Goal: Task Accomplishment & Management: Manage account settings

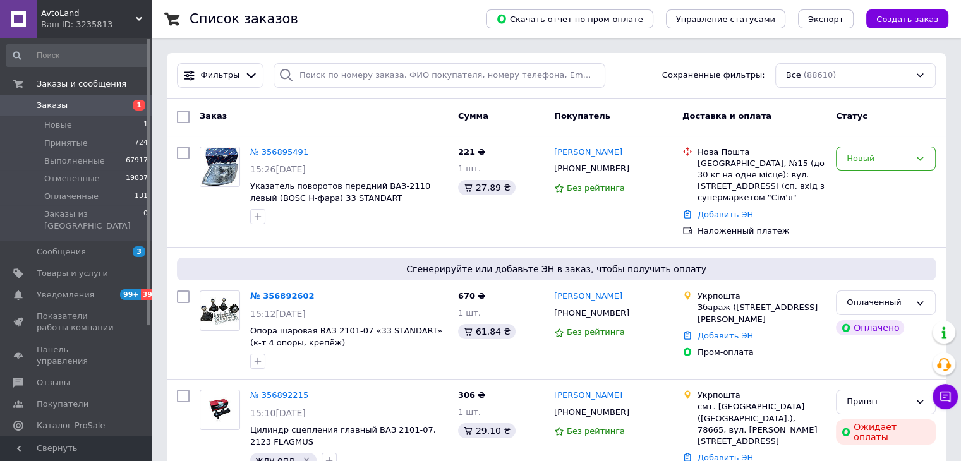
click at [106, 107] on span "Заказы" at bounding box center [77, 105] width 80 height 11
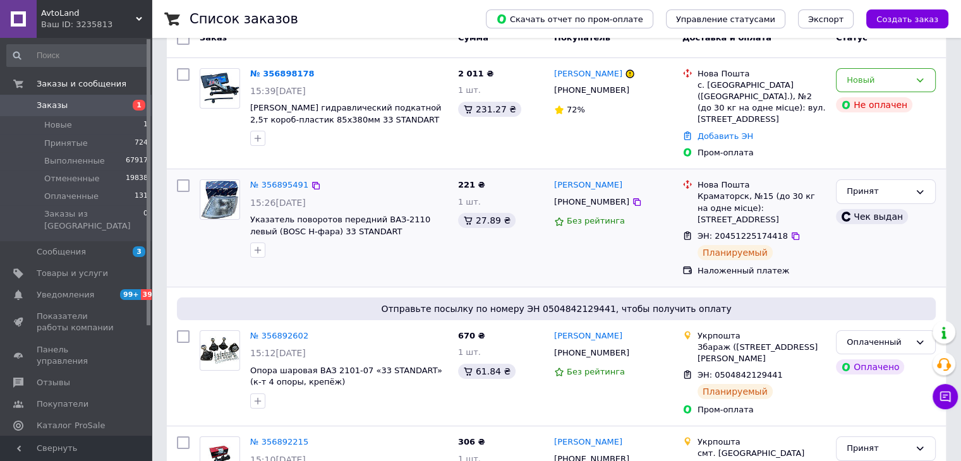
scroll to position [190, 0]
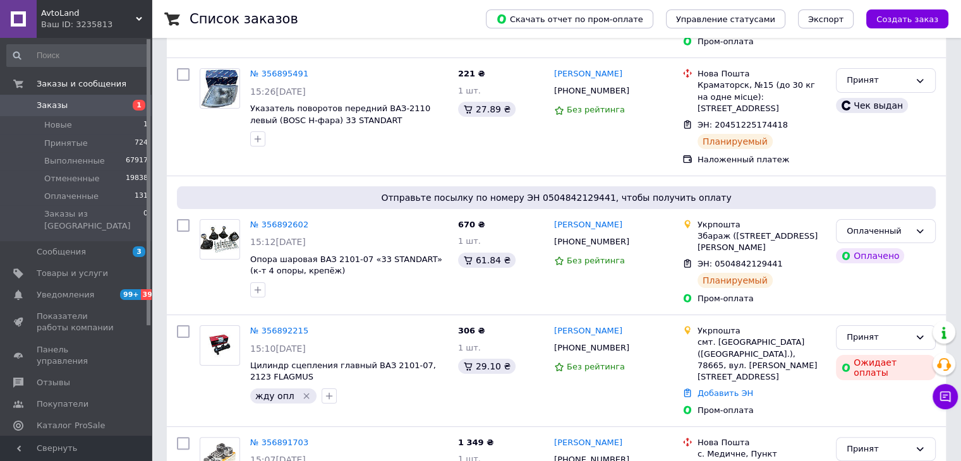
click at [104, 109] on span "Заказы" at bounding box center [77, 105] width 80 height 11
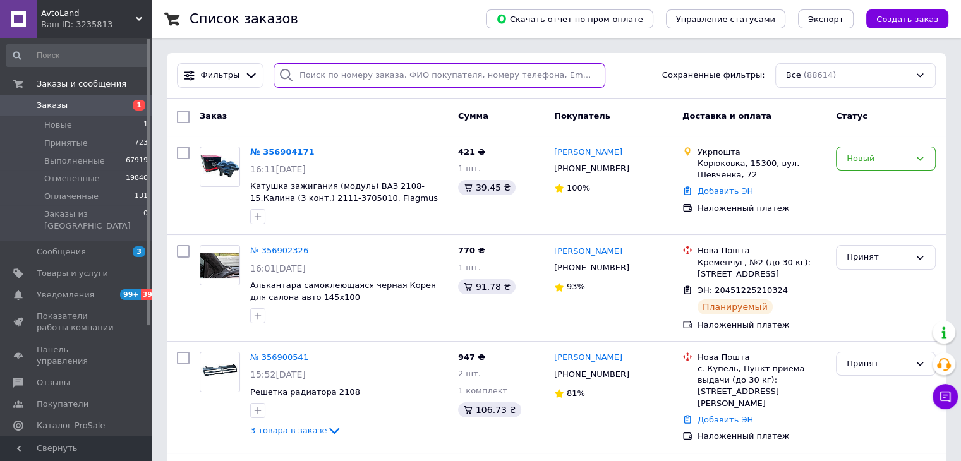
click at [438, 74] on input "search" at bounding box center [440, 75] width 332 height 25
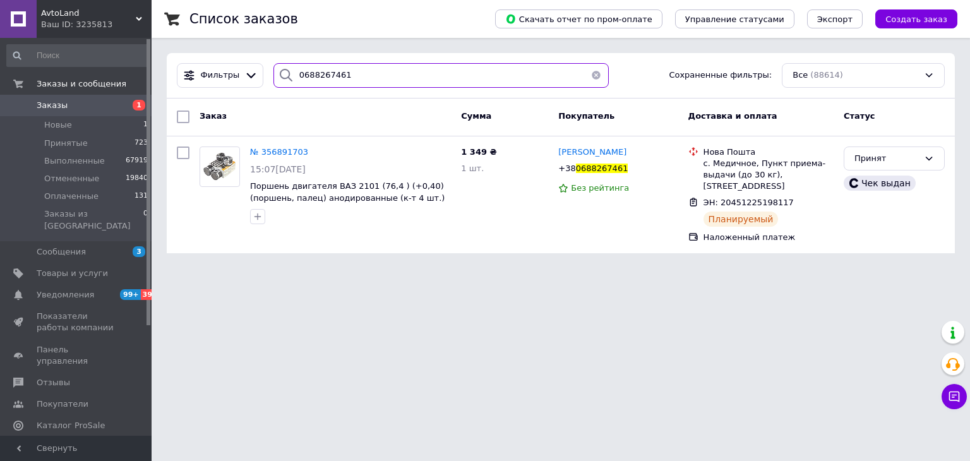
click at [330, 73] on input "0688267461" at bounding box center [442, 75] width 336 height 25
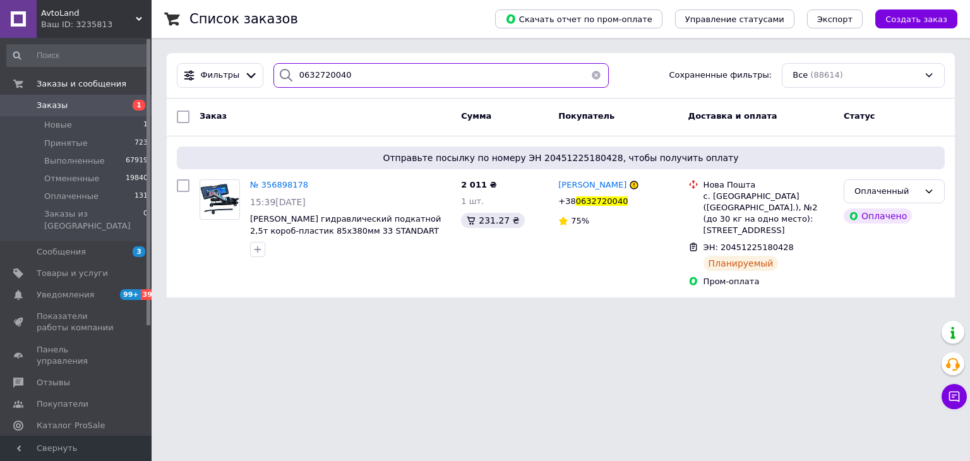
click at [339, 78] on input "0632720040" at bounding box center [442, 75] width 336 height 25
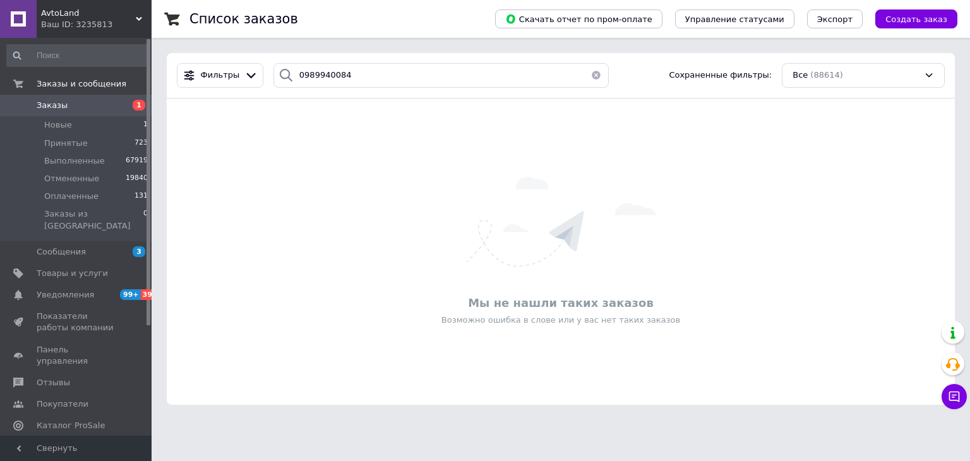
click at [383, 97] on div "Фильтры 0989940084 Сохраненные фильтры: Все (88614)" at bounding box center [561, 75] width 788 height 45
click at [389, 88] on div "Фильтры 0989940084 Сохраненные фильтры: Все (88614)" at bounding box center [561, 75] width 788 height 45
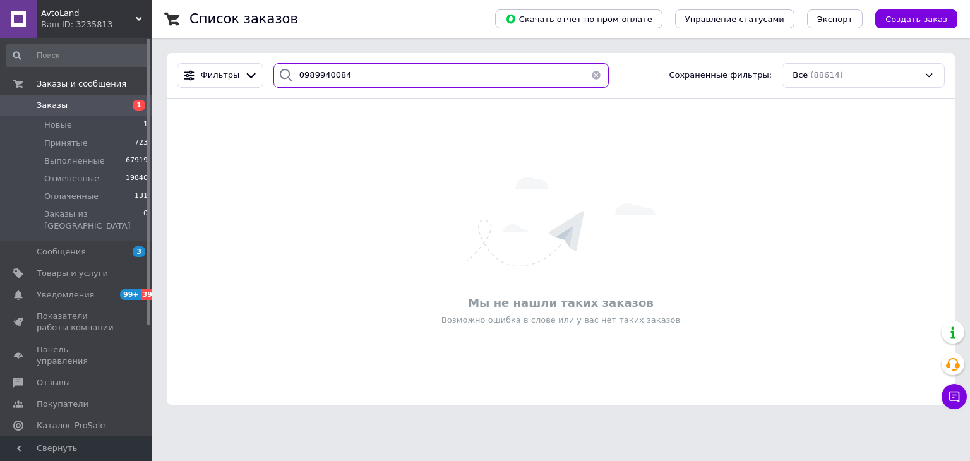
click at [395, 77] on input "0989940084" at bounding box center [442, 75] width 336 height 25
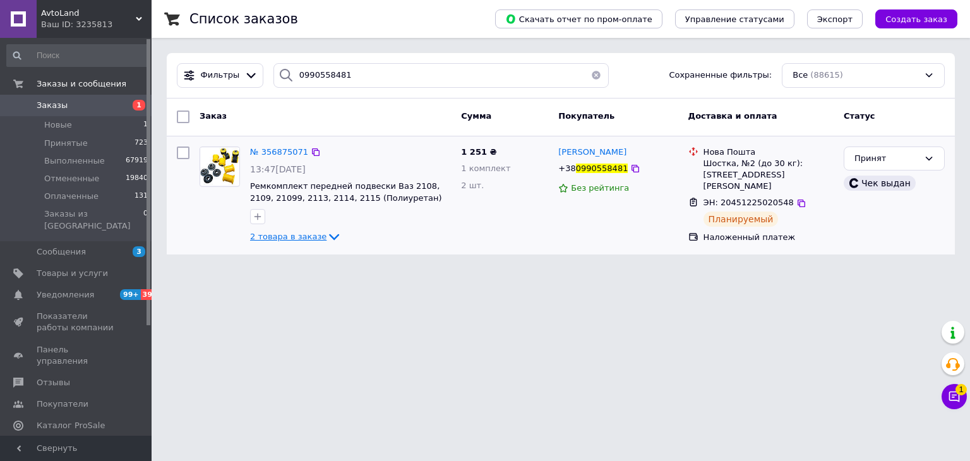
click at [301, 238] on span "2 товара в заказе" at bounding box center [288, 236] width 76 height 9
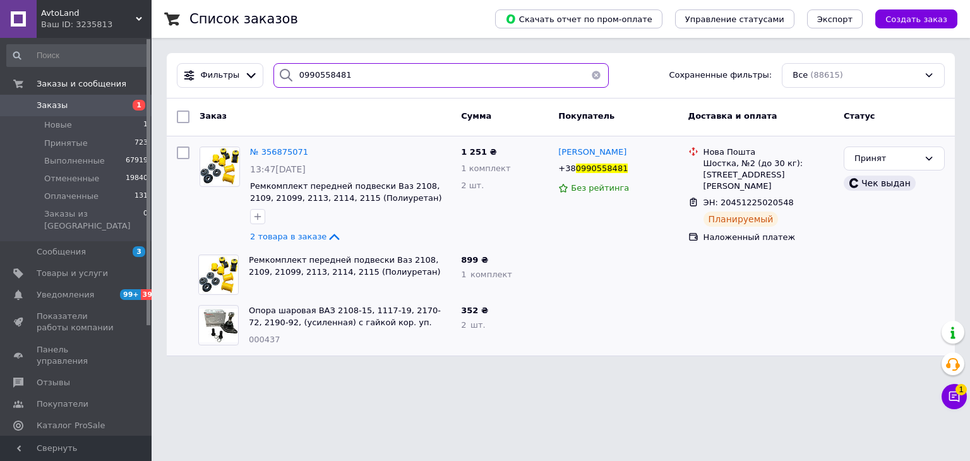
click at [338, 71] on input "0990558481" at bounding box center [442, 75] width 336 height 25
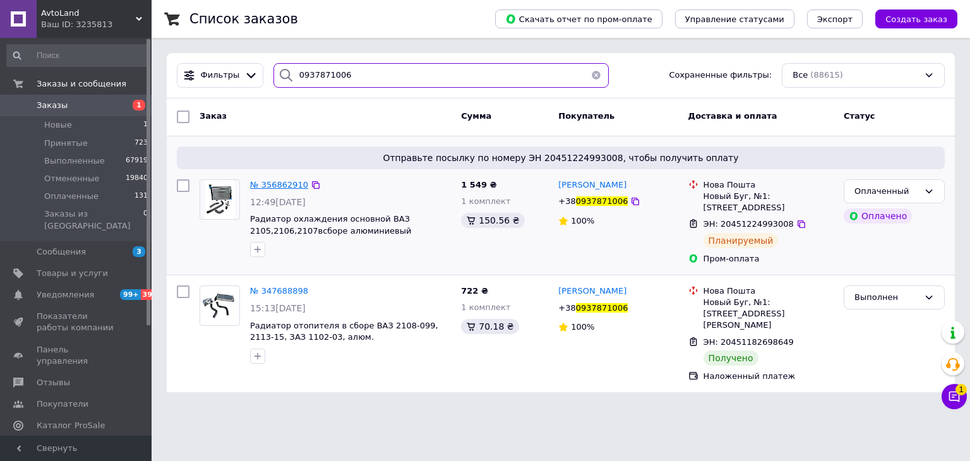
type input "0937871006"
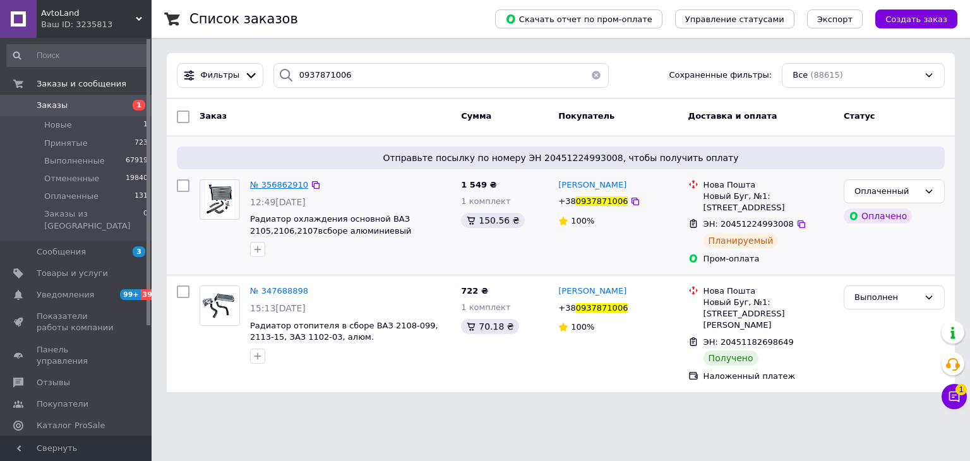
click at [289, 185] on span "№ 356862910" at bounding box center [279, 184] width 58 height 9
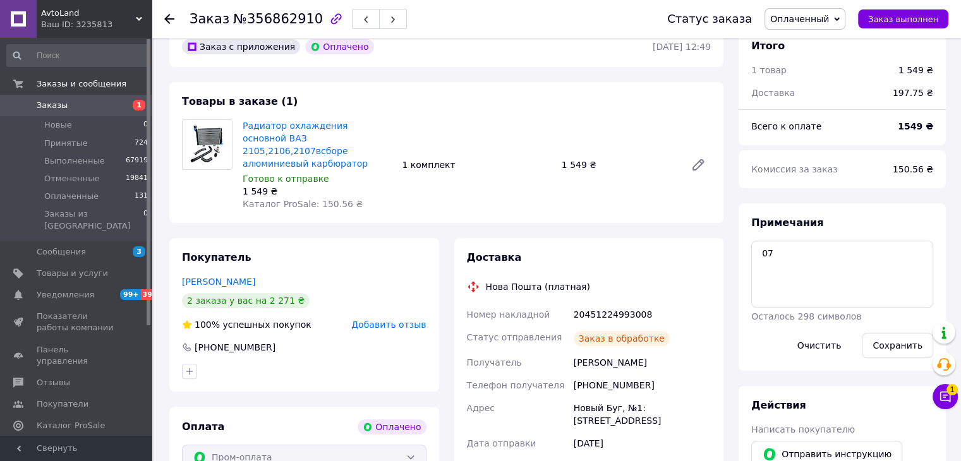
scroll to position [379, 0]
click at [83, 109] on span "Заказы" at bounding box center [77, 105] width 80 height 11
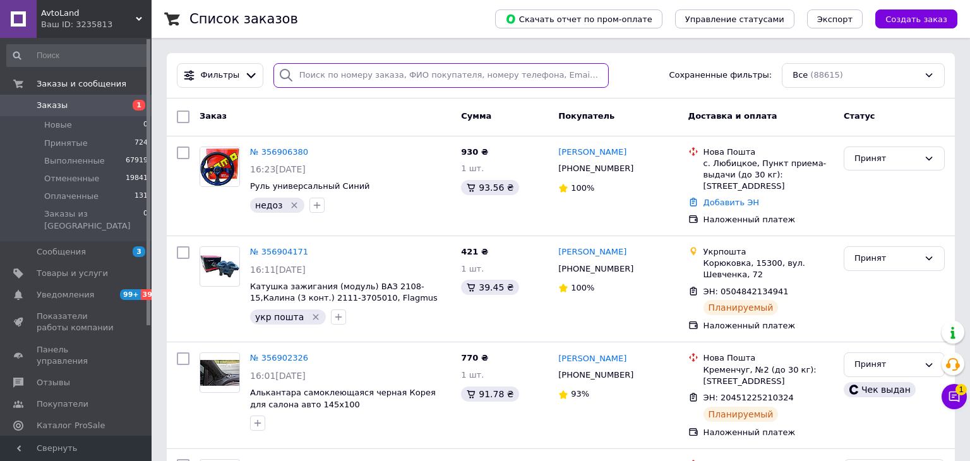
click at [319, 70] on input "search" at bounding box center [442, 75] width 336 height 25
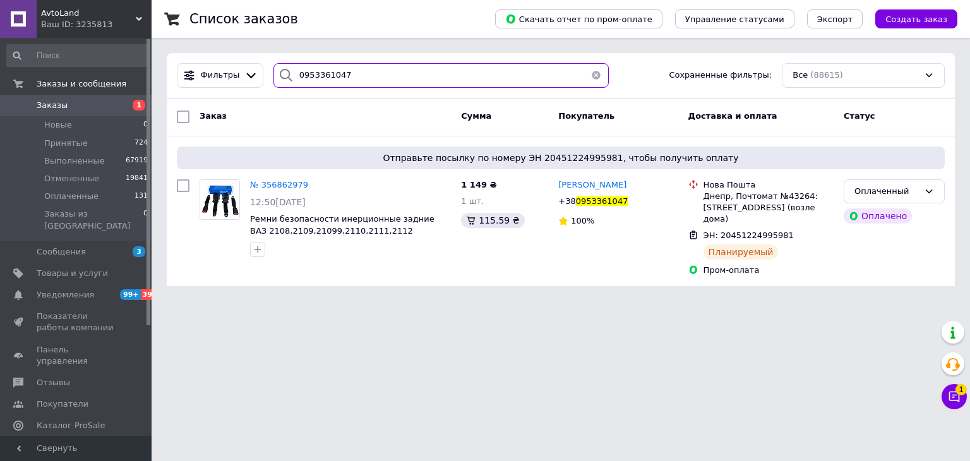
type input "0953361047"
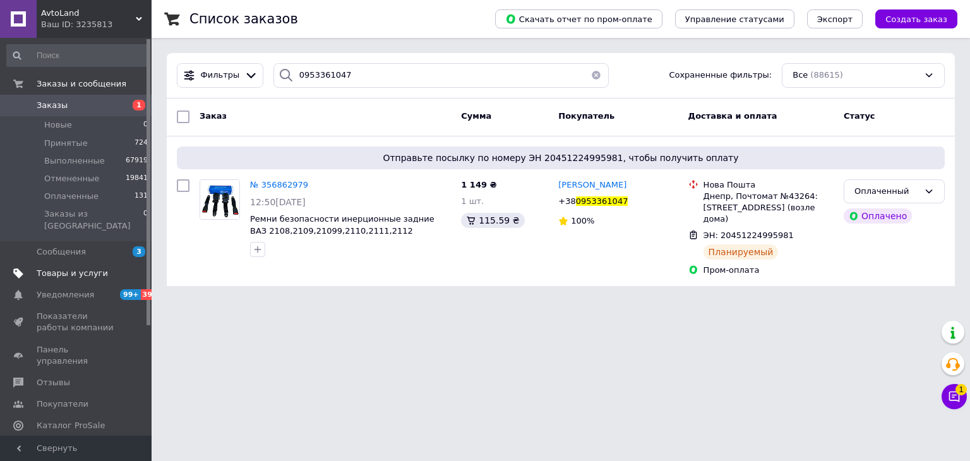
click at [78, 268] on span "Товары и услуги" at bounding box center [72, 273] width 71 height 11
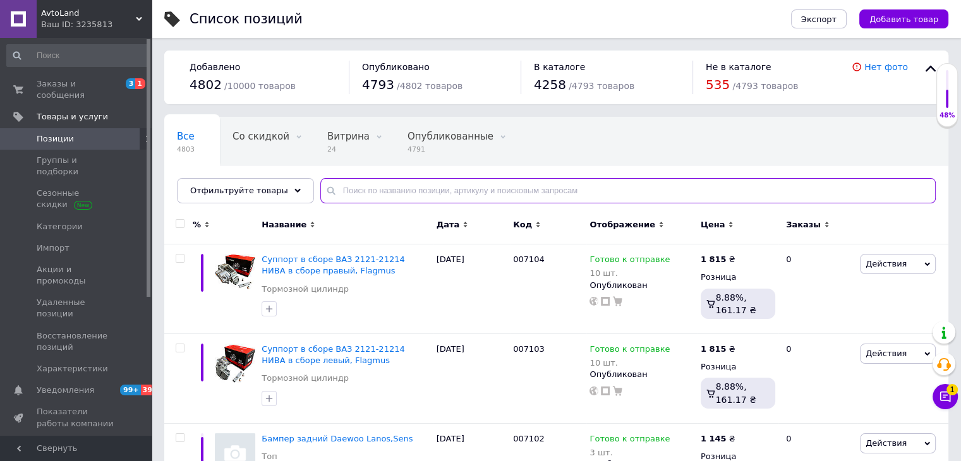
click at [401, 196] on input "text" at bounding box center [627, 190] width 615 height 25
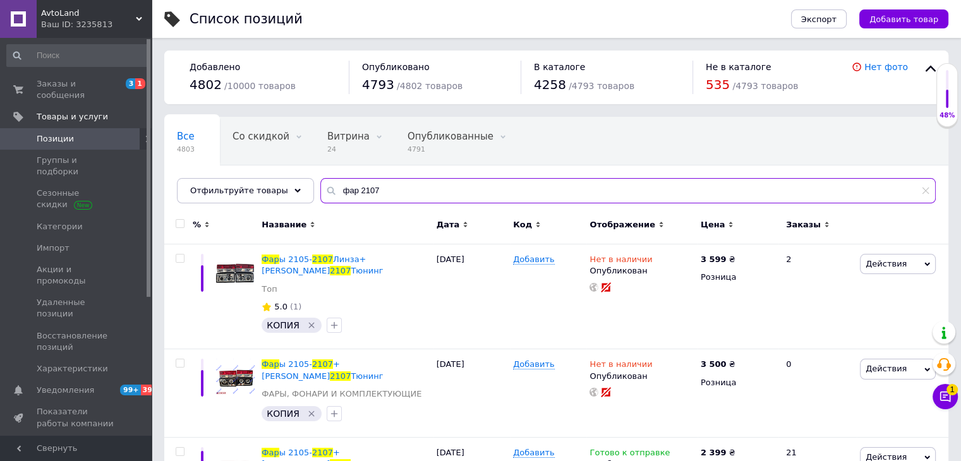
type input "фар 2107"
click at [715, 231] on div "Цена" at bounding box center [737, 227] width 81 height 35
click at [714, 226] on span "Цена" at bounding box center [713, 224] width 25 height 11
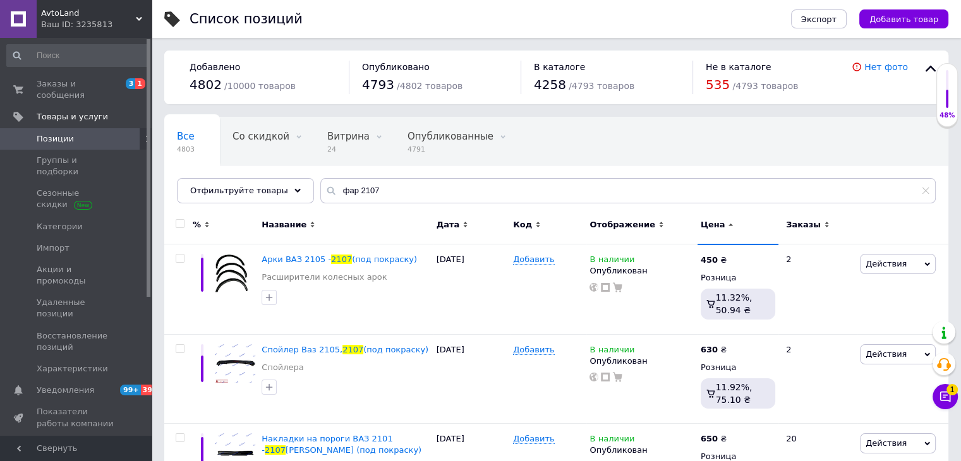
click at [715, 222] on span "Цена" at bounding box center [713, 224] width 25 height 11
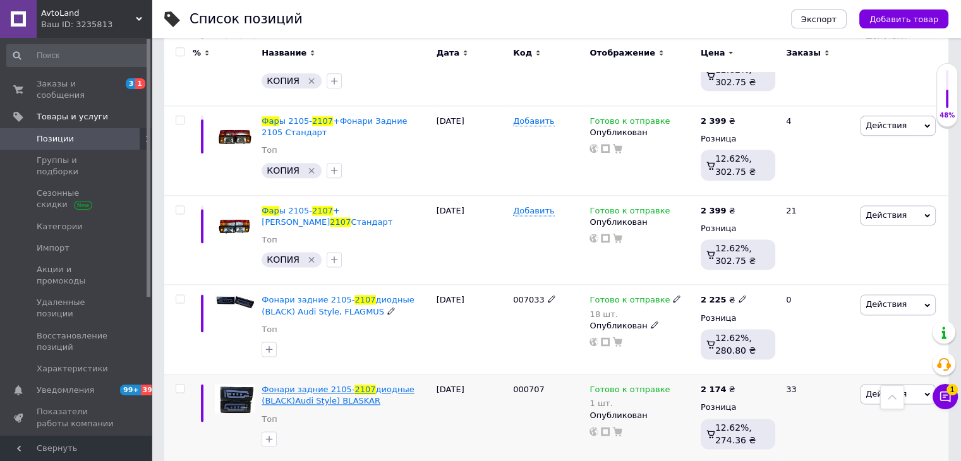
scroll to position [1726, 0]
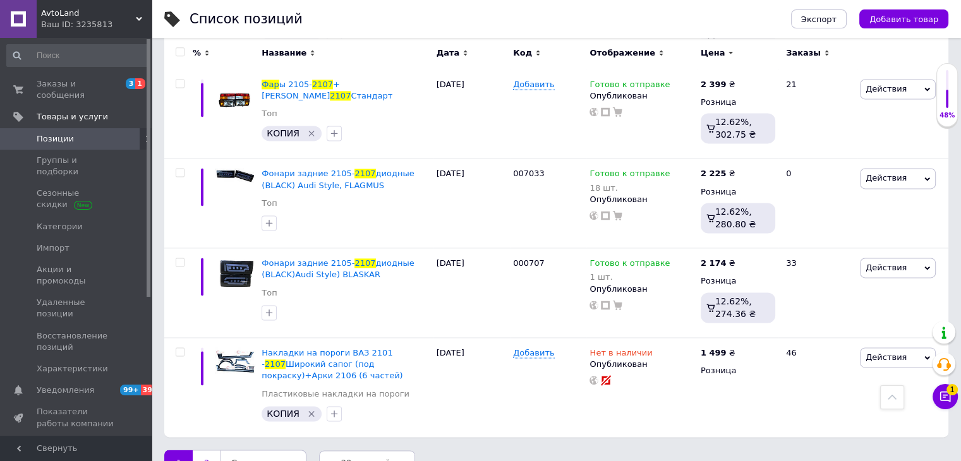
click at [208, 450] on link "2" at bounding box center [207, 463] width 28 height 27
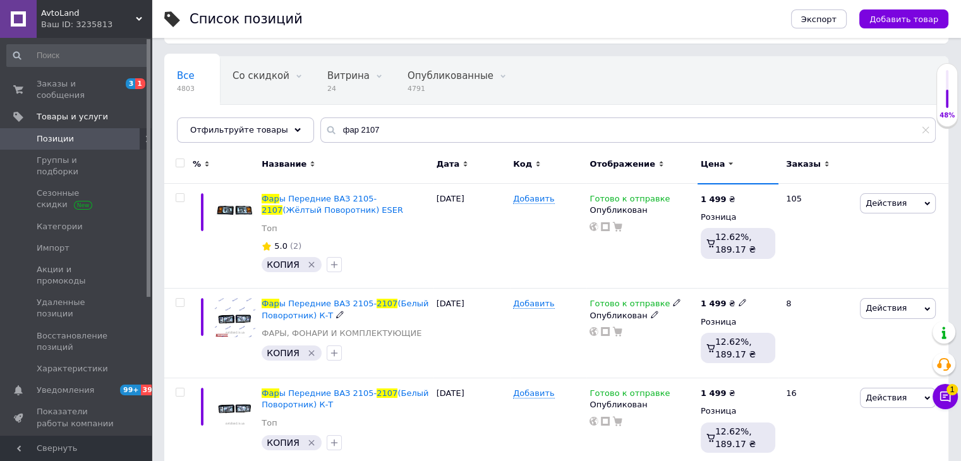
scroll to position [377, 0]
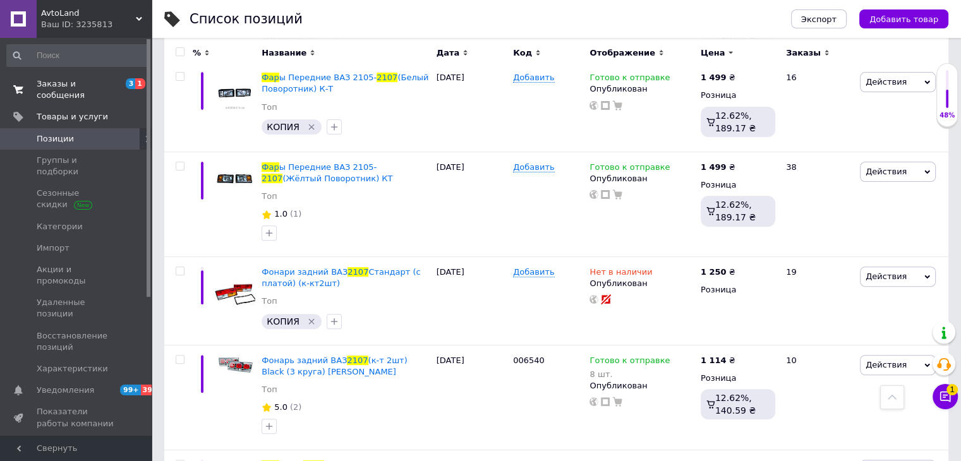
click at [91, 86] on span "Заказы и сообщения" at bounding box center [77, 89] width 80 height 23
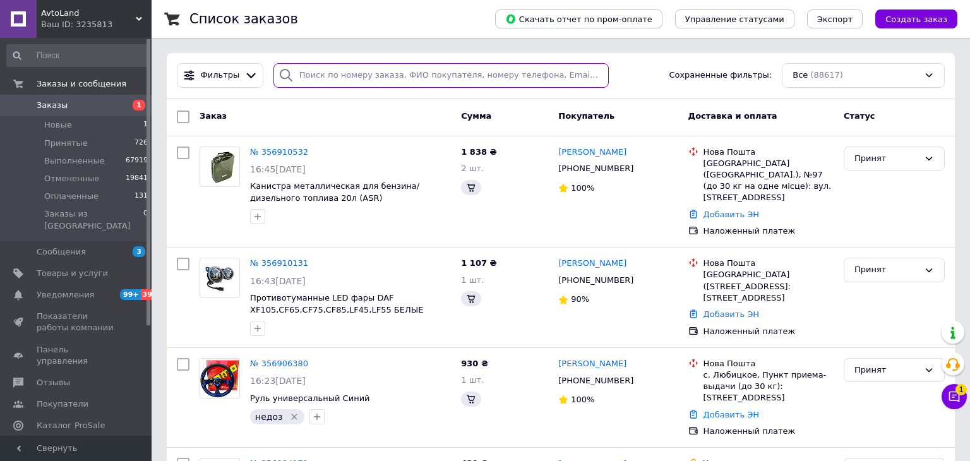
click at [363, 73] on input "search" at bounding box center [442, 75] width 336 height 25
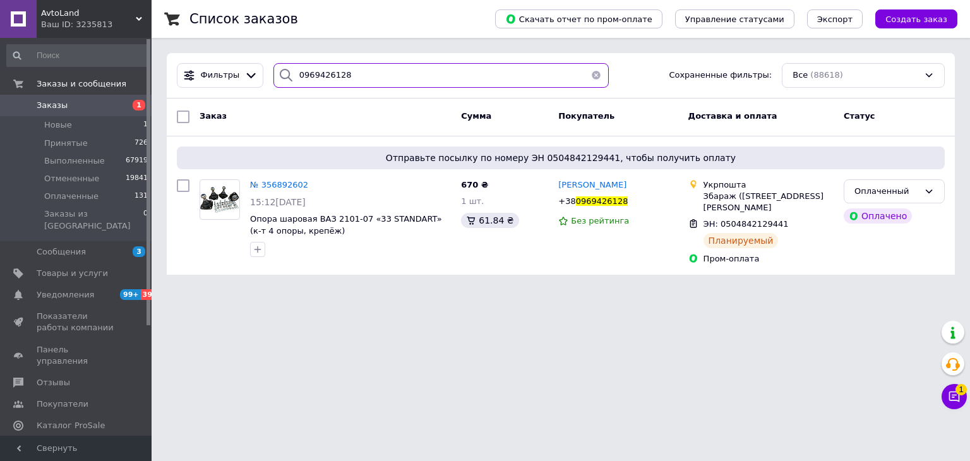
click at [356, 73] on input "0969426128" at bounding box center [442, 75] width 336 height 25
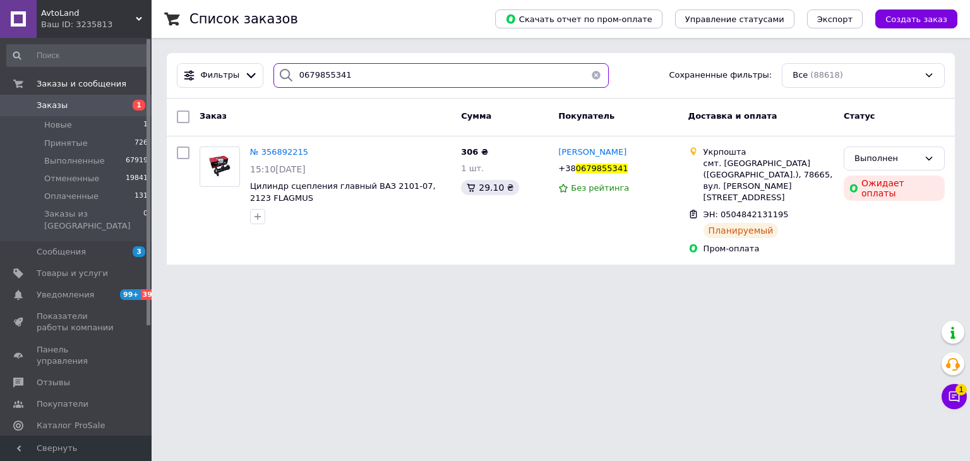
click at [361, 78] on input "0679855341" at bounding box center [442, 75] width 336 height 25
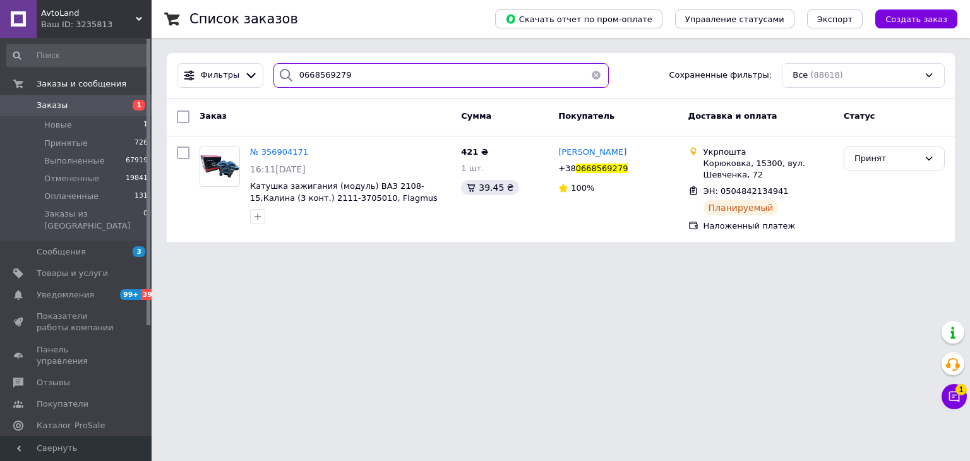
type input "0668569279"
